Goal: Information Seeking & Learning: Learn about a topic

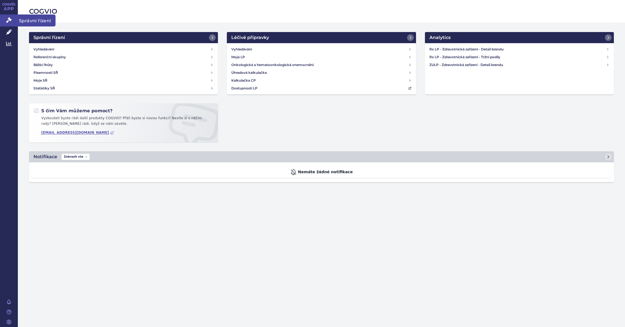
click at [6, 23] on link "Správní řízení" at bounding box center [9, 21] width 18 height 12
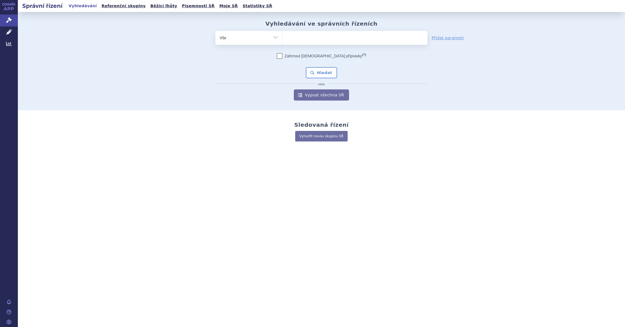
click at [342, 43] on span at bounding box center [355, 38] width 145 height 14
click at [283, 43] on select at bounding box center [282, 38] width 0 height 14
type input "su"
type input "sun"
type input "suni"
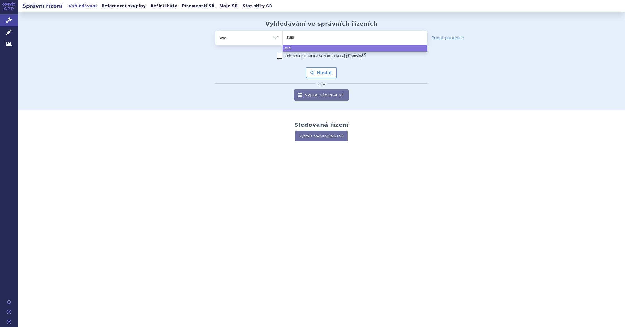
type input "sunit"
type input "[DEMOGRAPHIC_DATA]"
type input "sunitin"
type input "sunitini"
select select "sunitini"
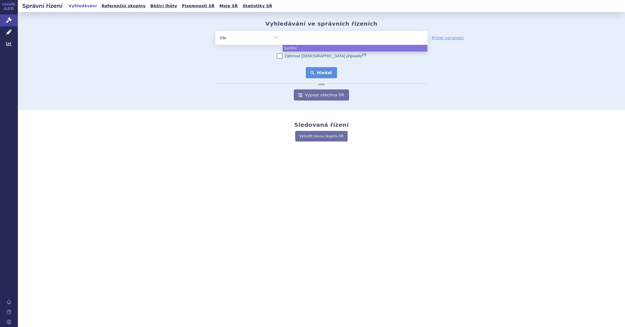
click at [319, 77] on button "Hledat" at bounding box center [322, 72] width 32 height 11
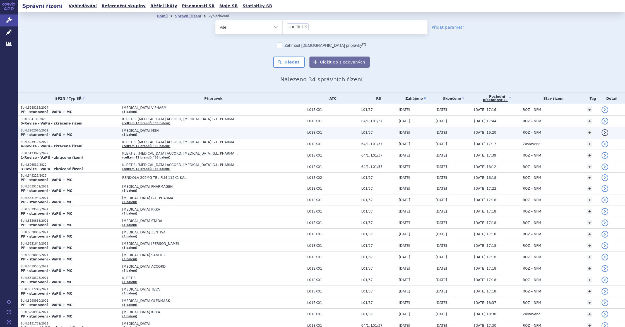
click at [601, 133] on link "detail" at bounding box center [604, 132] width 7 height 7
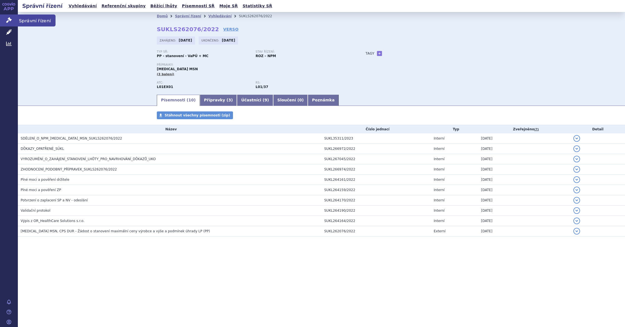
click at [7, 20] on icon at bounding box center [9, 20] width 6 height 6
click at [7, 40] on link "Analytics" at bounding box center [9, 44] width 18 height 12
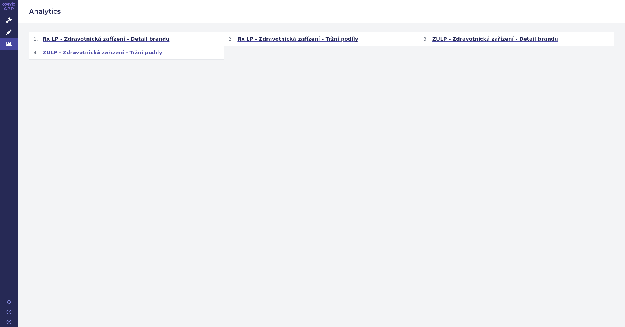
click at [75, 52] on span "ZULP - Zdravotnická zařízení - Tržní podíly" at bounding box center [103, 52] width 120 height 7
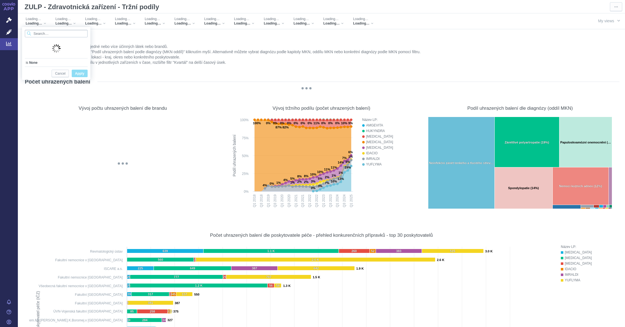
click at [45, 32] on input "Search attribute values" at bounding box center [56, 34] width 63 height 8
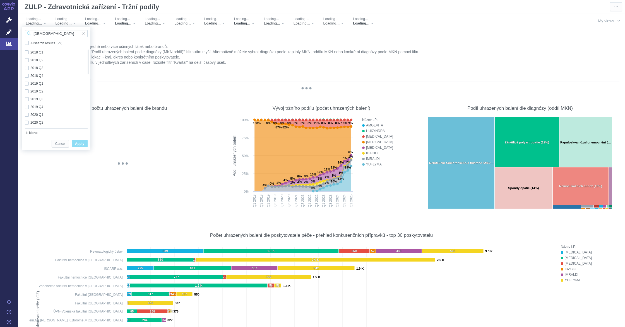
type input "[DEMOGRAPHIC_DATA]"
click at [90, 45] on div "[PERSON_NAME] All search results (29) 2018 Q1 Only 2018 Q2 Only 2018 Q3 Only 20…" at bounding box center [56, 82] width 68 height 110
checkbox input "true"
click at [77, 25] on div "Kvartál 2025 Q1 Loading… Loading… Loading… Loading… Loading… Loading… Loading… …" at bounding box center [300, 21] width 557 height 16
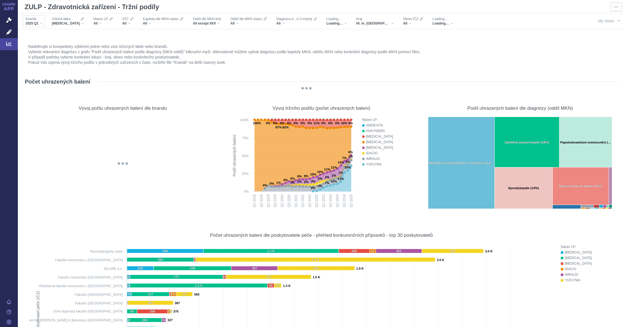
click at [44, 26] on div "Kvartál 2025 Q1" at bounding box center [34, 21] width 22 height 12
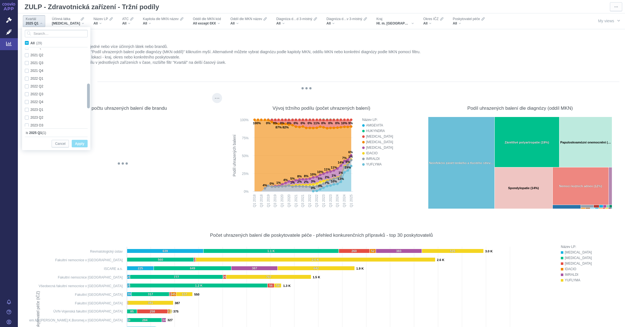
checkbox input "true"
drag, startPoint x: 88, startPoint y: 65, endPoint x: 97, endPoint y: 141, distance: 76.7
click at [97, 141] on body "APP Správní řízení Léčivé přípravky Analytics Notifikace [GEOGRAPHIC_DATA] [PER…" at bounding box center [312, 163] width 625 height 327
click at [131, 88] on icon "@keyframes GDC-pop { 0%, 80%, 100% { transform: scale(0); } 40% { transform: sc…" at bounding box center [306, 88] width 563 height 2
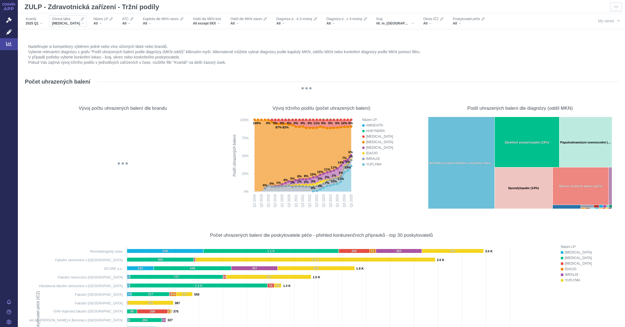
click at [78, 23] on div "[MEDICAL_DATA]" at bounding box center [68, 23] width 32 height 4
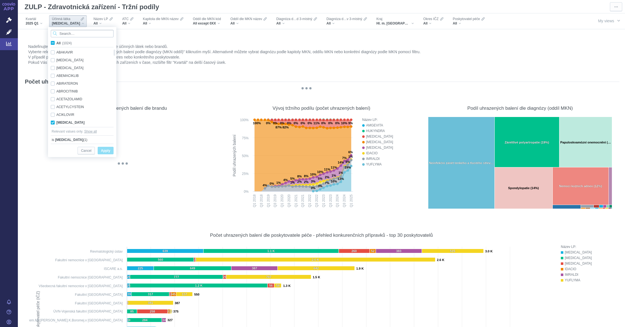
click at [71, 36] on input "Search attribute values" at bounding box center [82, 34] width 63 height 8
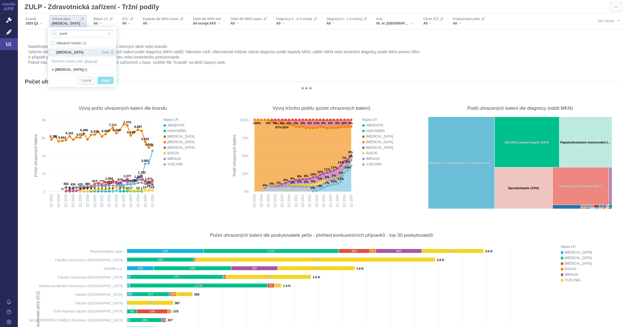
type input "sunit"
click at [73, 54] on div "[MEDICAL_DATA] Only" at bounding box center [82, 53] width 68 height 8
checkbox input "true"
click at [102, 52] on span "Only" at bounding box center [105, 53] width 7 height 8
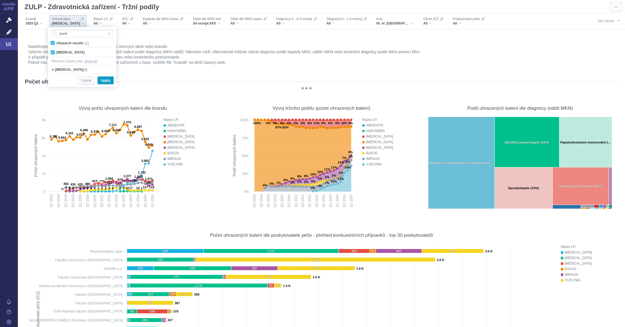
click at [111, 79] on button "Apply" at bounding box center [106, 81] width 16 height 8
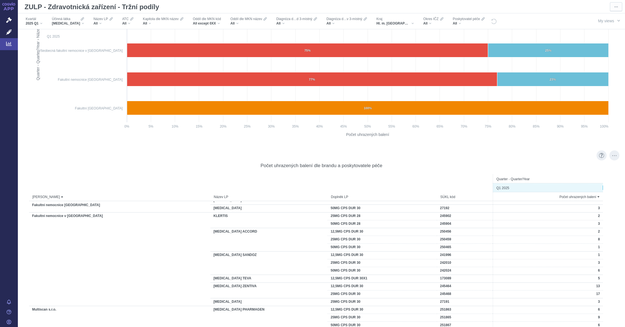
scroll to position [558, 0]
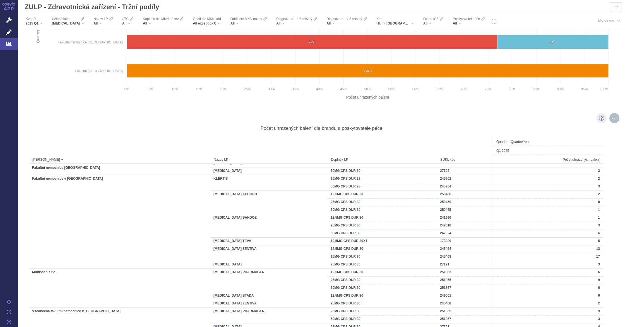
click at [609, 120] on div "More actions" at bounding box center [614, 118] width 10 height 10
click at [580, 134] on div "Export" at bounding box center [562, 130] width 69 height 9
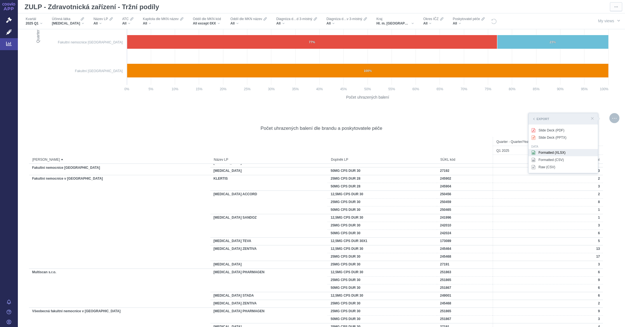
click at [563, 152] on div "Formatted (XLSX)" at bounding box center [562, 152] width 69 height 7
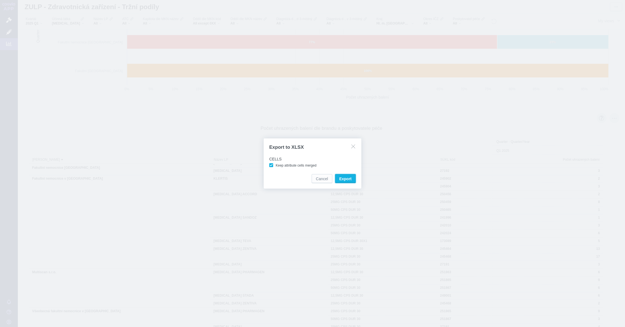
click at [345, 177] on span "Export" at bounding box center [345, 179] width 12 height 6
